Goal: Transaction & Acquisition: Purchase product/service

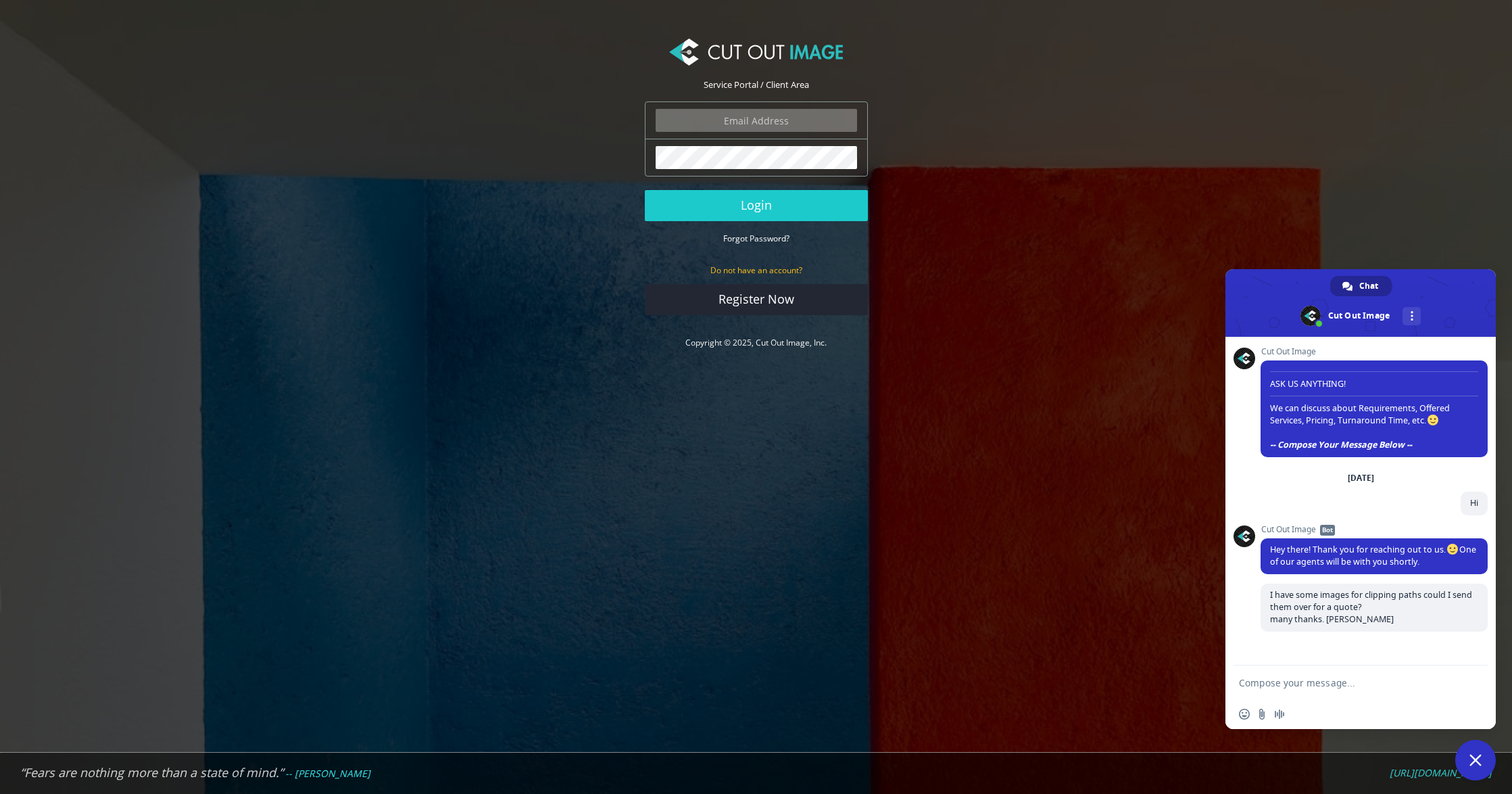
click at [714, 127] on input "email" at bounding box center [756, 120] width 202 height 23
type input "peter@peterharperphotography.co.uk"
click at [759, 206] on button "Login" at bounding box center [756, 205] width 223 height 31
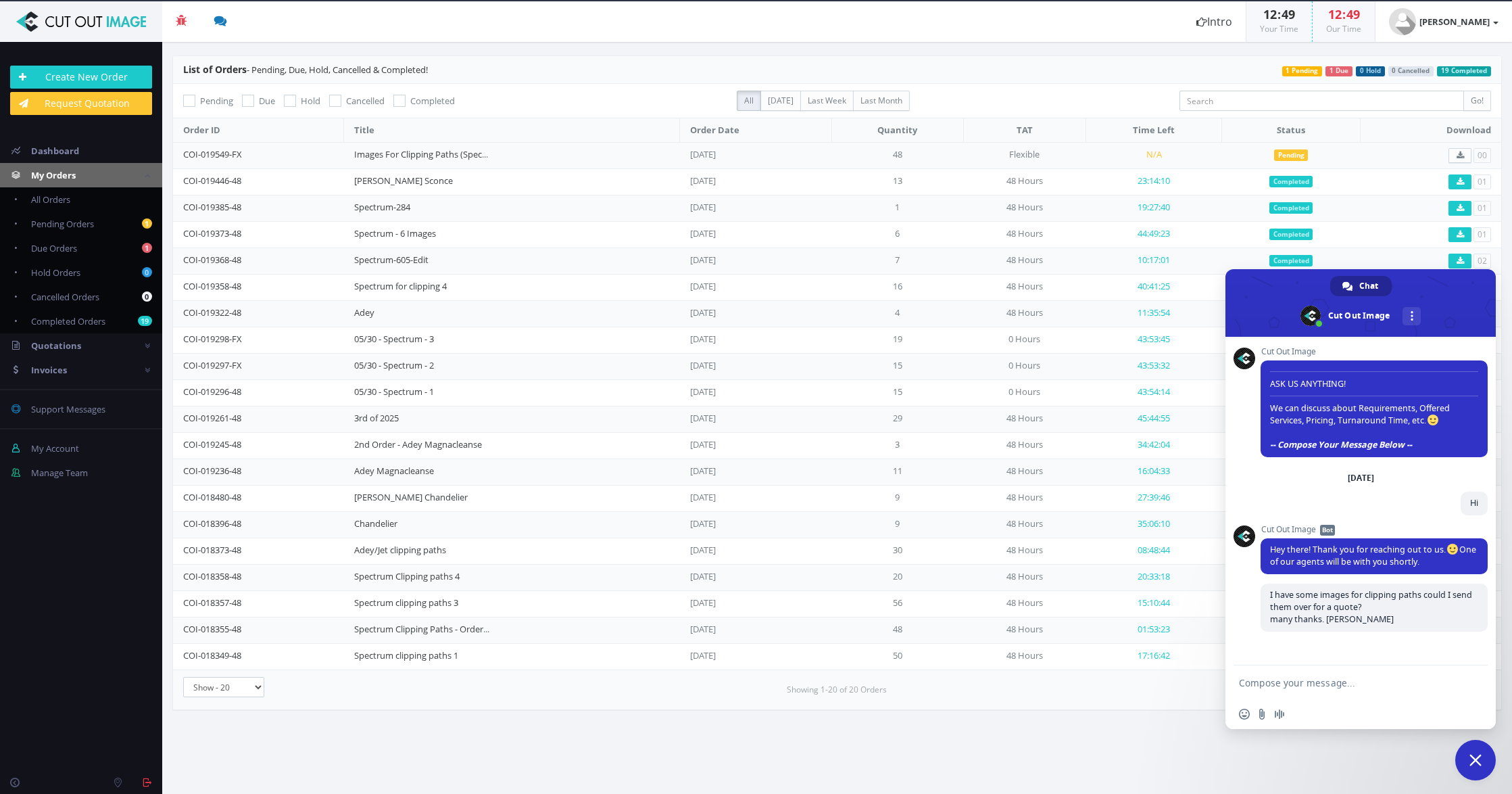
click at [76, 176] on span "My Orders" at bounding box center [53, 175] width 45 height 12
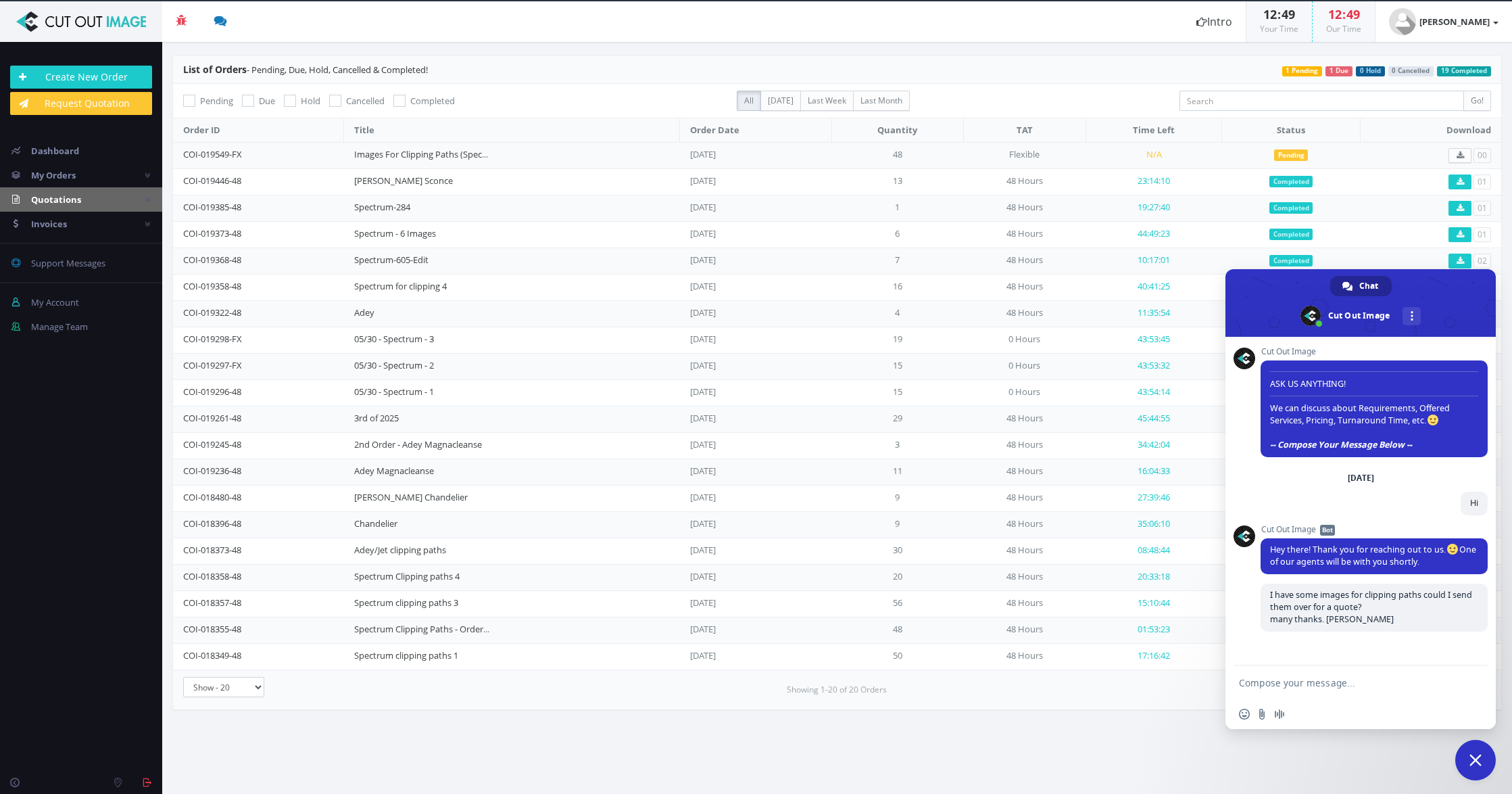
click at [74, 200] on span "Quotations" at bounding box center [56, 199] width 50 height 12
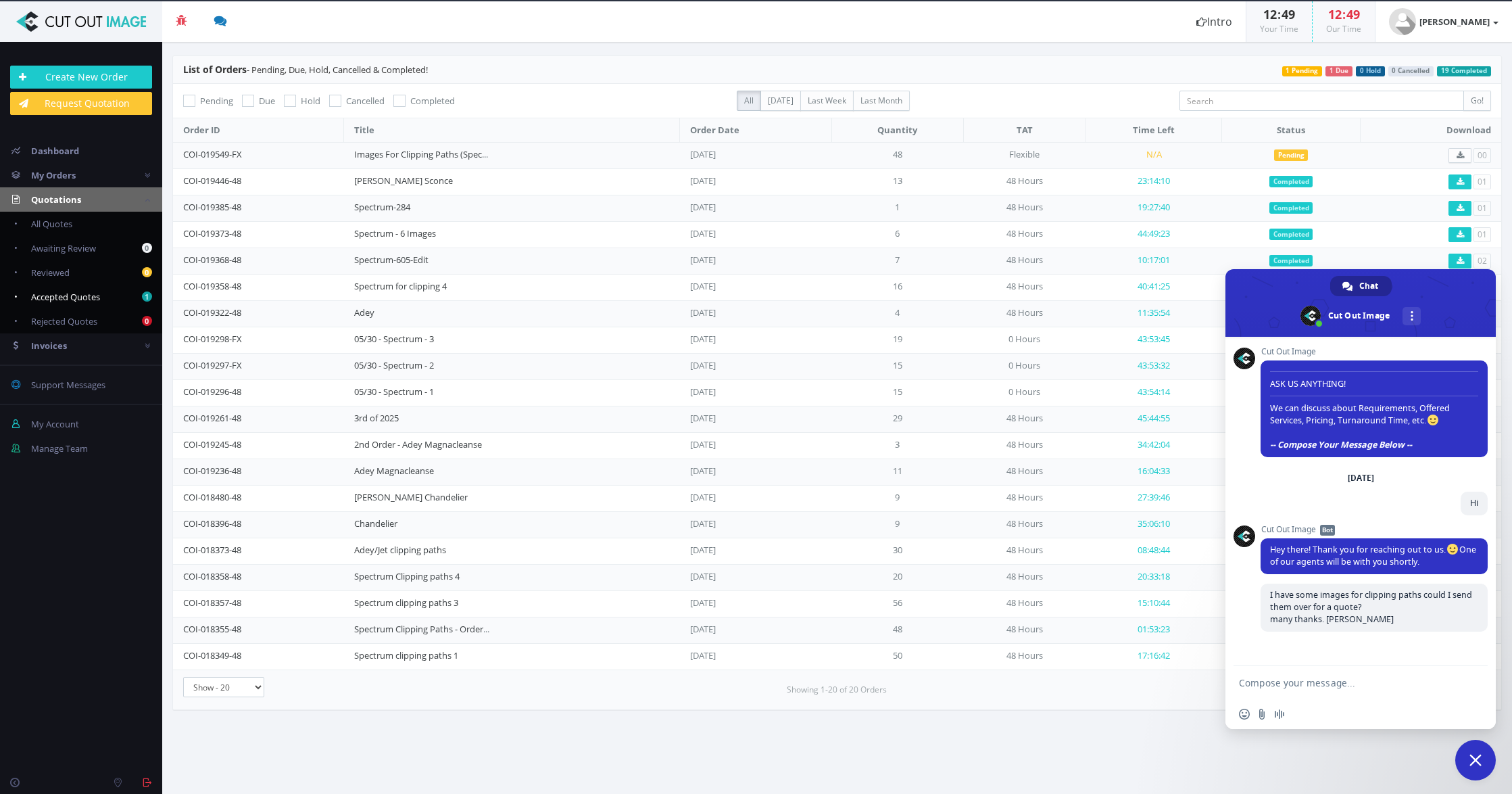
click at [86, 295] on span "Accepted Quotes" at bounding box center [65, 297] width 69 height 12
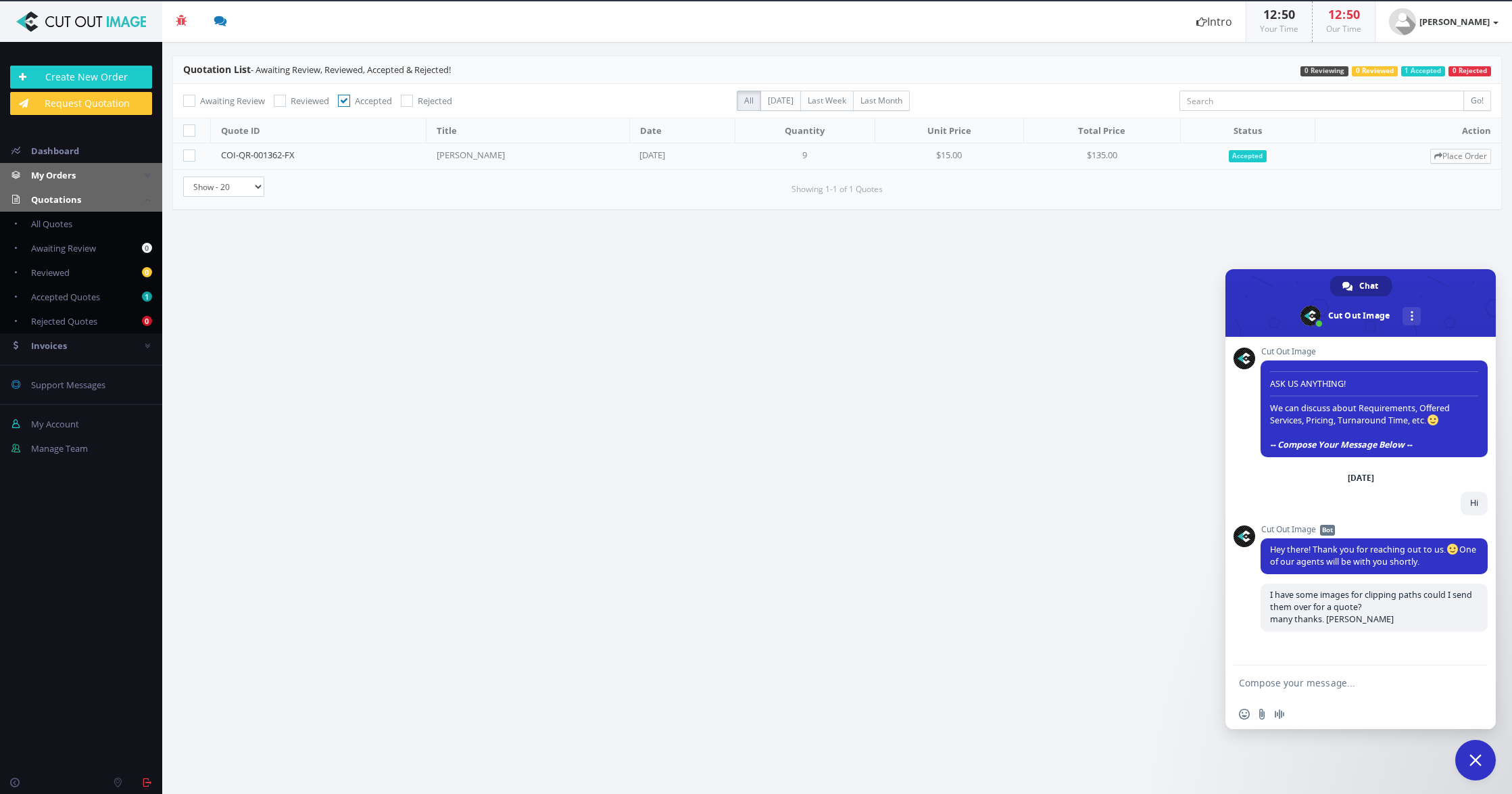
click at [58, 179] on span "My Orders" at bounding box center [53, 175] width 45 height 12
click at [67, 247] on span "Due Orders" at bounding box center [54, 248] width 46 height 12
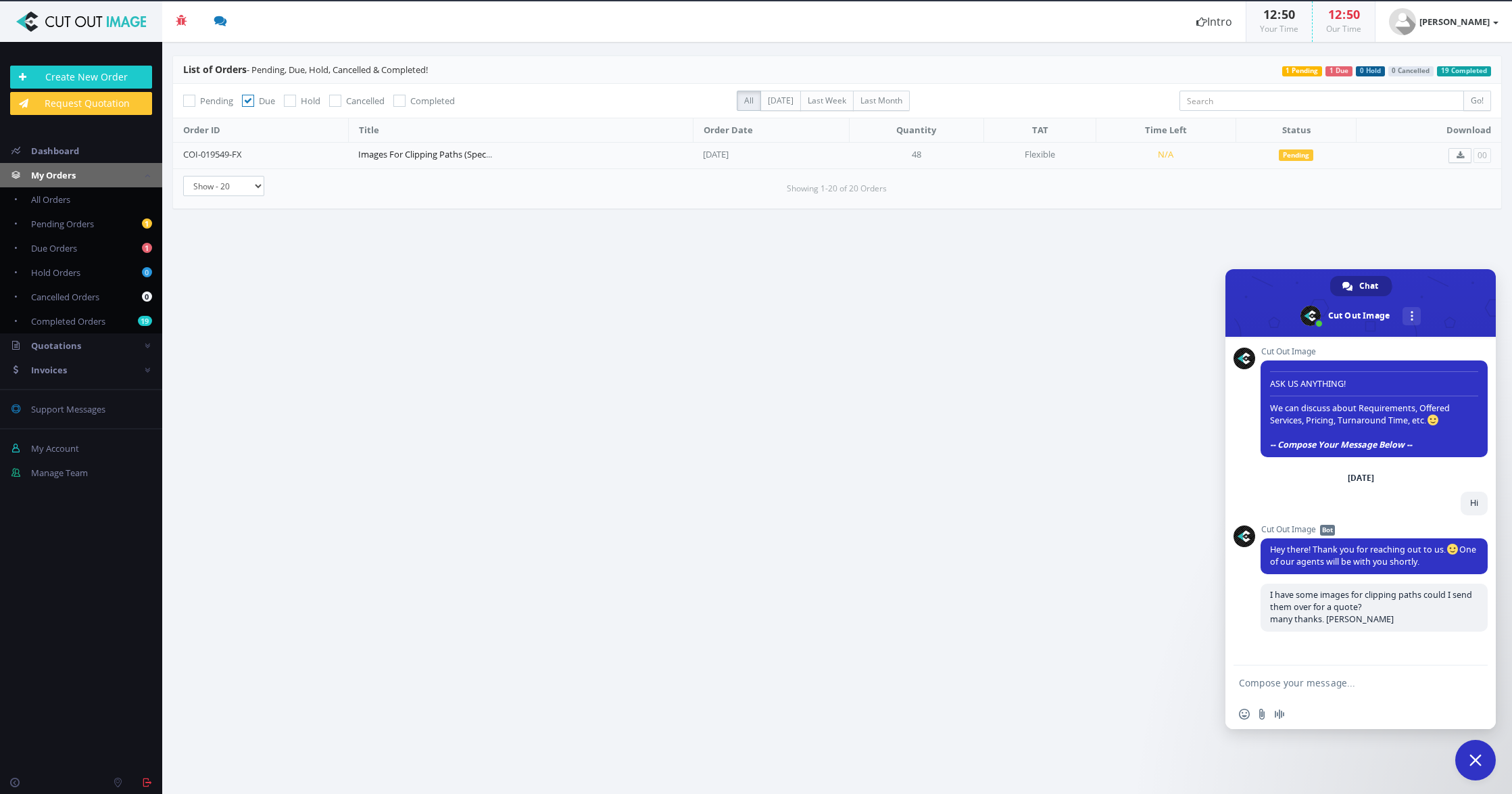
click at [463, 152] on link "Images For Clipping Paths (Spectrum)" at bounding box center [434, 154] width 151 height 12
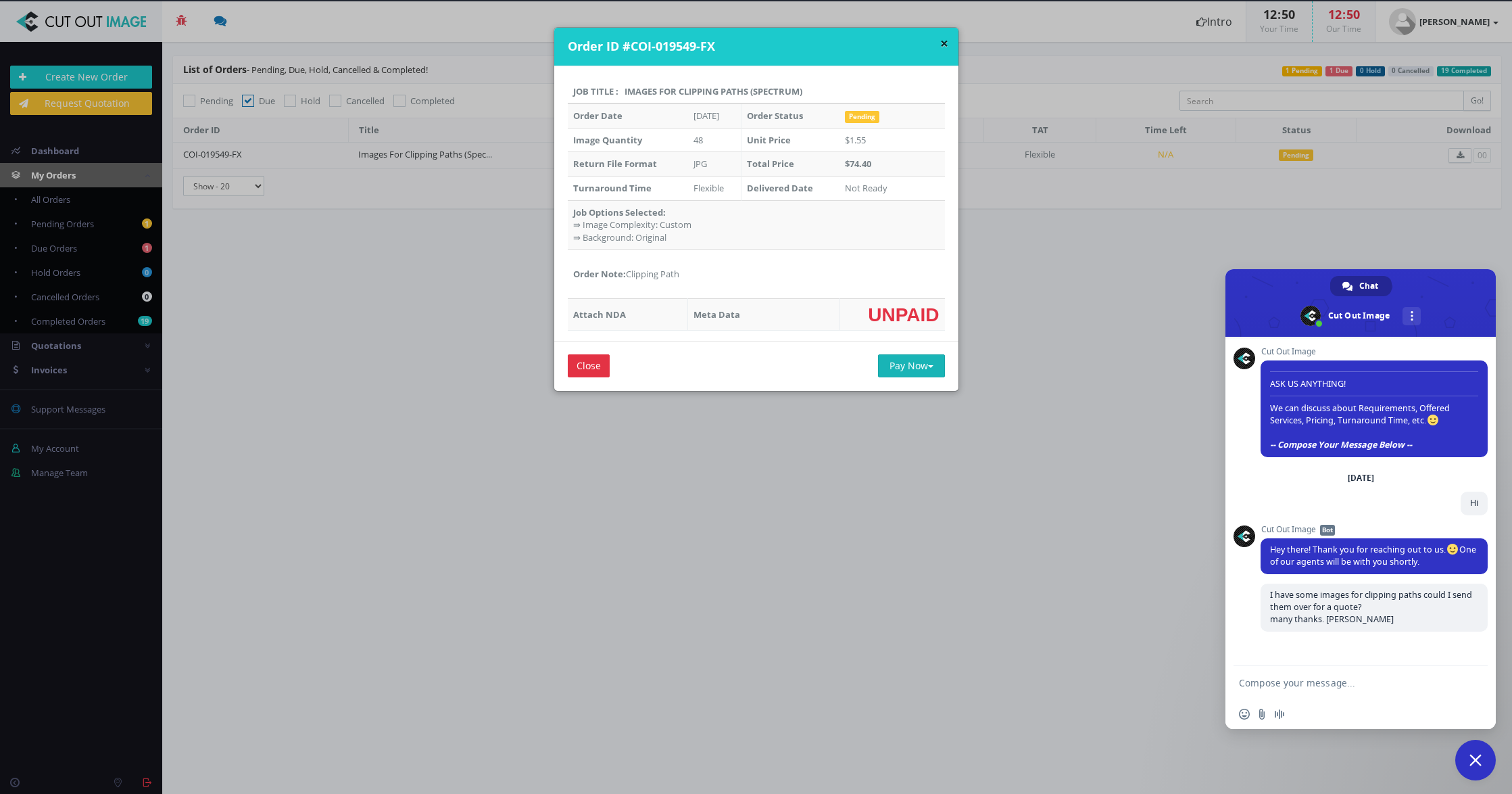
click at [908, 363] on button "Pay Now" at bounding box center [912, 366] width 67 height 23
click at [906, 386] on span "PayPal" at bounding box center [918, 392] width 31 height 13
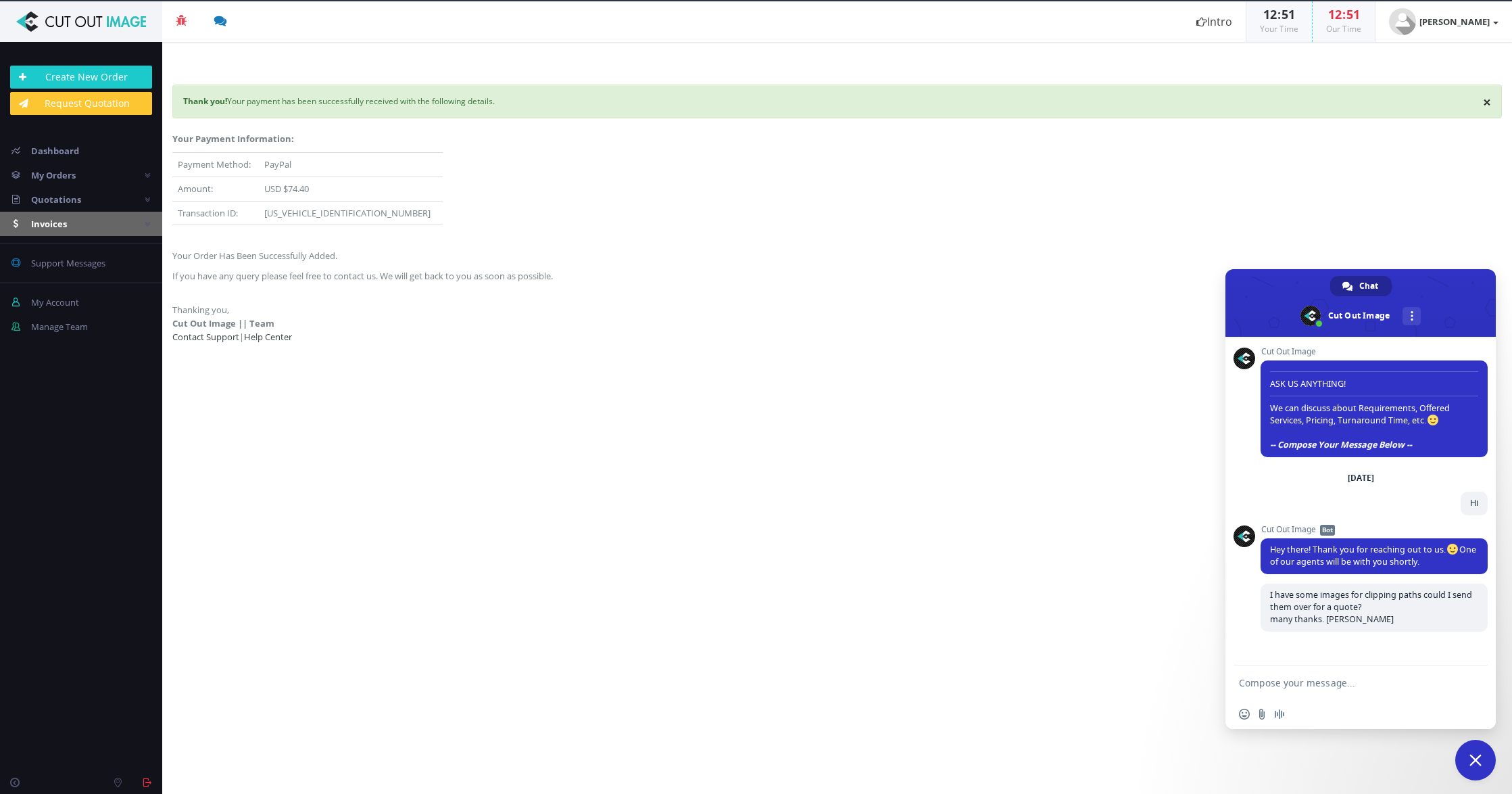
click at [54, 227] on span "Invoices" at bounding box center [48, 224] width 35 height 12
click at [60, 245] on span "All Invoices" at bounding box center [53, 248] width 45 height 12
